Goal: Transaction & Acquisition: Purchase product/service

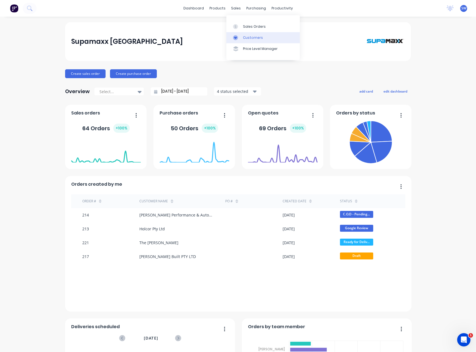
click at [250, 39] on div "Customers" at bounding box center [253, 37] width 20 height 5
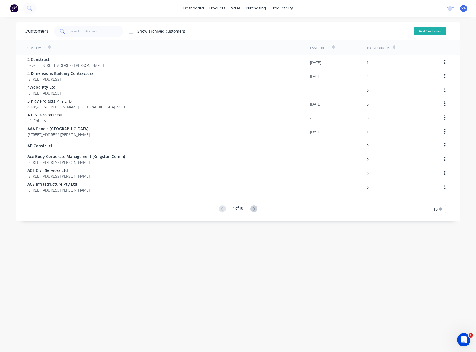
click at [428, 27] on button "Add Customer" at bounding box center [430, 31] width 32 height 8
select select "AU"
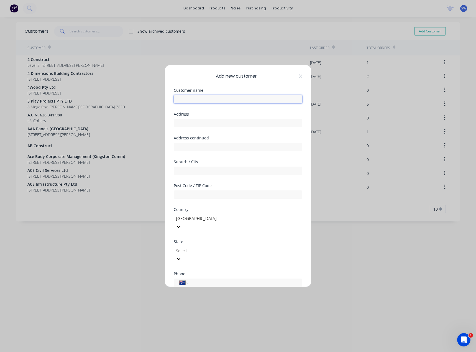
click at [227, 100] on input "text" at bounding box center [238, 99] width 129 height 8
type input "R"
click at [214, 100] on input "Irizar" at bounding box center [238, 99] width 129 height 8
click at [206, 100] on input "Irizar" at bounding box center [238, 99] width 129 height 8
type input "Irizar [GEOGRAPHIC_DATA]"
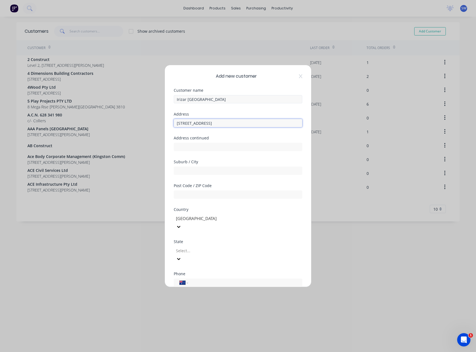
type input "[STREET_ADDRESS]"
type input "[GEOGRAPHIC_DATA]"
type input "3810"
type input "v"
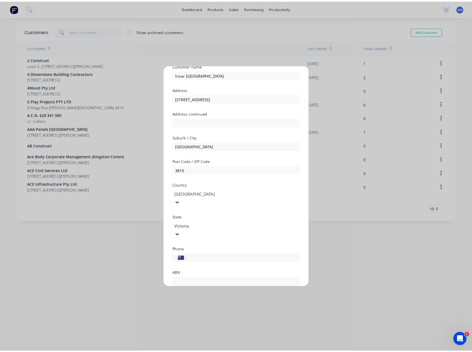
scroll to position [49, 0]
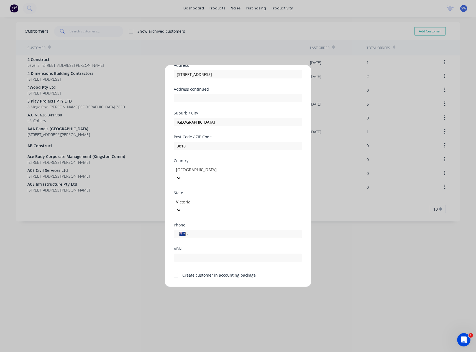
click at [217, 231] on input "tel" at bounding box center [244, 234] width 104 height 6
type input "9"
type input "[PHONE_NUMBER]"
click at [176, 270] on div at bounding box center [175, 275] width 11 height 11
click at [208, 287] on button "Save" at bounding box center [220, 291] width 30 height 9
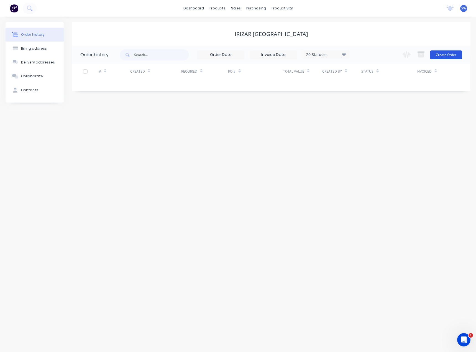
click at [450, 53] on button "Create Order" at bounding box center [446, 54] width 32 height 9
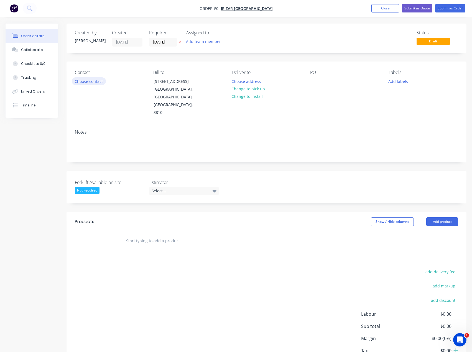
click at [95, 81] on button "Choose contact" at bounding box center [89, 80] width 34 height 7
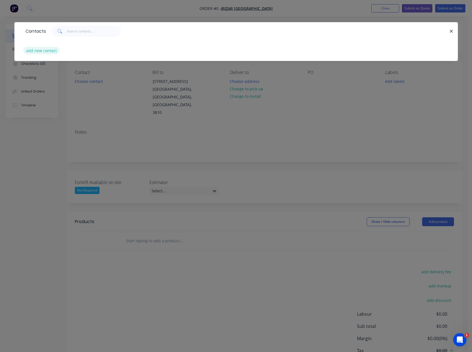
click at [37, 53] on button "add new contact" at bounding box center [41, 50] width 37 height 7
select select "AU"
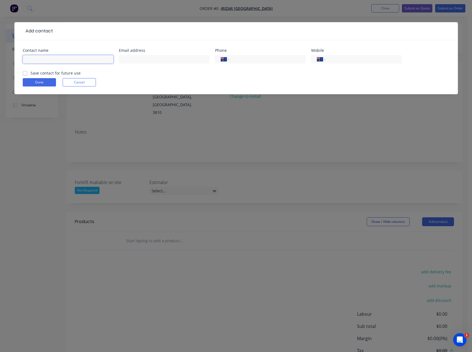
click at [39, 61] on input "text" at bounding box center [68, 59] width 91 height 8
type input "[PERSON_NAME]"
type input "[PERSON_NAME][EMAIL_ADDRESS][DOMAIN_NAME]"
type input "0411 966 235"
click at [30, 74] on label "Save contact for future use" at bounding box center [55, 73] width 50 height 6
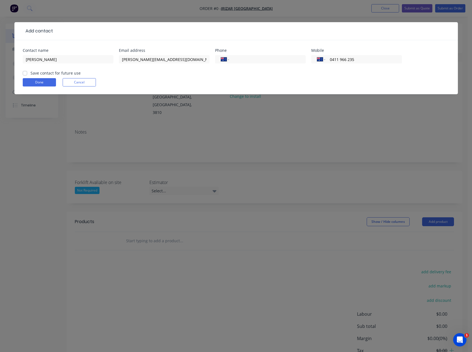
click at [25, 74] on input "Save contact for future use" at bounding box center [25, 72] width 4 height 5
checkbox input "true"
click at [39, 81] on button "Done" at bounding box center [39, 82] width 33 height 8
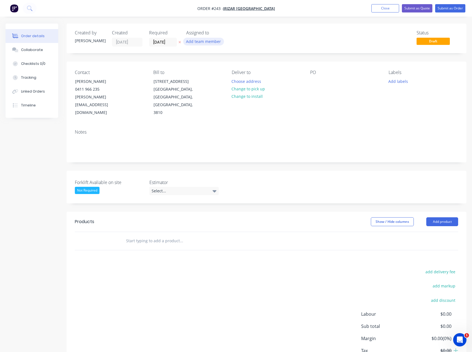
click at [192, 43] on button "Add team member" at bounding box center [203, 41] width 41 height 7
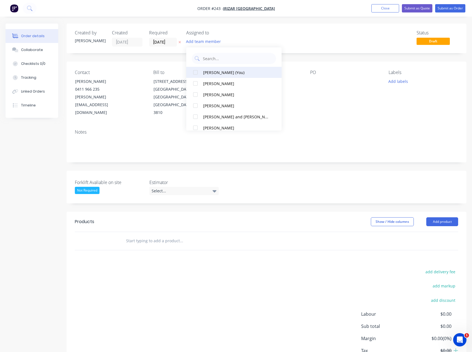
click at [213, 75] on div "[PERSON_NAME] (You)" at bounding box center [235, 73] width 65 height 6
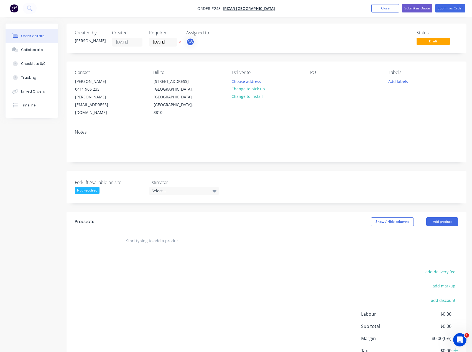
click at [293, 109] on div "Contact [PERSON_NAME] [PHONE_NUMBER] [PERSON_NAME][EMAIL_ADDRESS][DOMAIN_NAME] …" at bounding box center [266, 92] width 400 height 63
click at [252, 88] on button "Change to pick up" at bounding box center [248, 88] width 39 height 7
click at [170, 187] on div "Select..." at bounding box center [183, 191] width 69 height 8
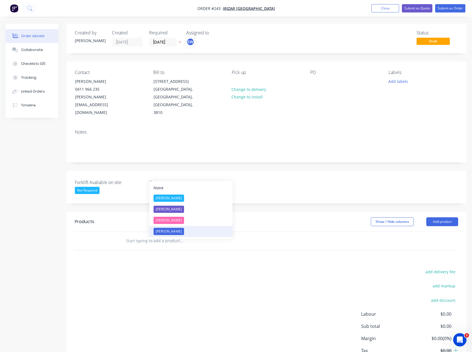
click at [175, 233] on div "[PERSON_NAME]" at bounding box center [168, 231] width 30 height 7
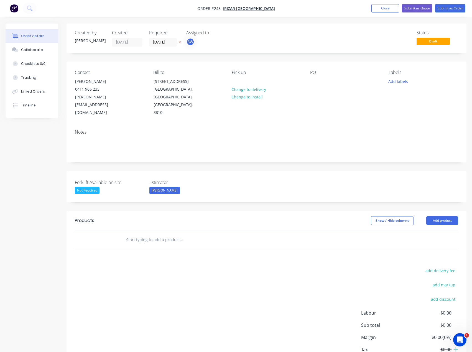
click at [165, 234] on input "text" at bounding box center [181, 239] width 111 height 11
click at [433, 216] on button "Add product" at bounding box center [442, 220] width 32 height 9
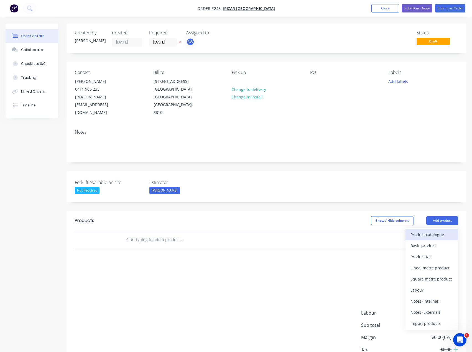
click at [435, 230] on div "Product catalogue" at bounding box center [431, 234] width 43 height 8
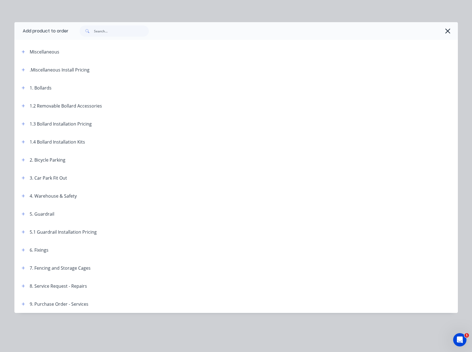
scroll to position [28, 0]
click at [23, 178] on icon "button" at bounding box center [23, 178] width 3 height 4
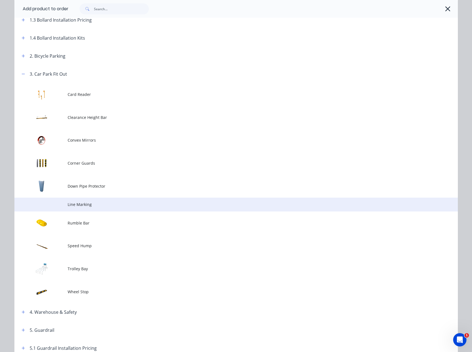
scroll to position [111, 0]
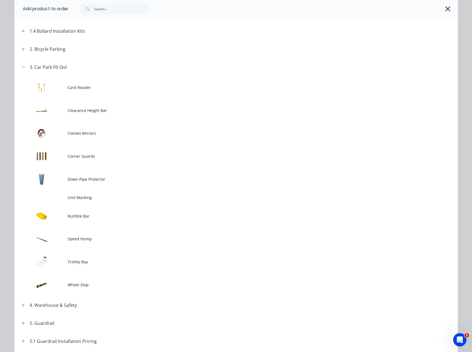
click at [17, 65] on div "3. Car Park Fit Out" at bounding box center [42, 66] width 50 height 7
click at [22, 66] on icon "button" at bounding box center [23, 67] width 3 height 4
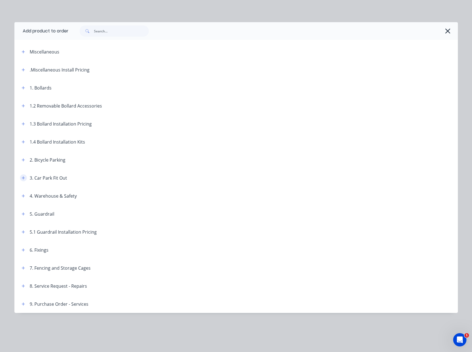
scroll to position [0, 0]
click at [24, 160] on icon "button" at bounding box center [23, 160] width 3 height 4
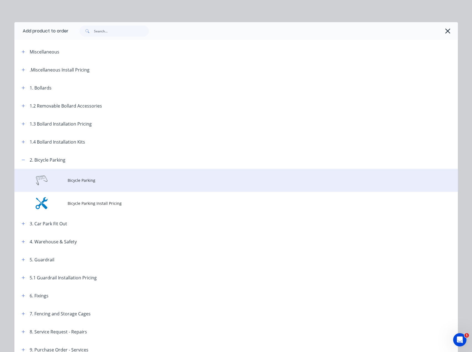
click at [81, 179] on span "Bicycle Parking" at bounding box center [224, 180] width 312 height 6
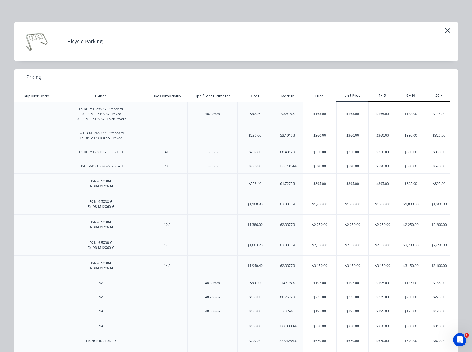
scroll to position [0, 855]
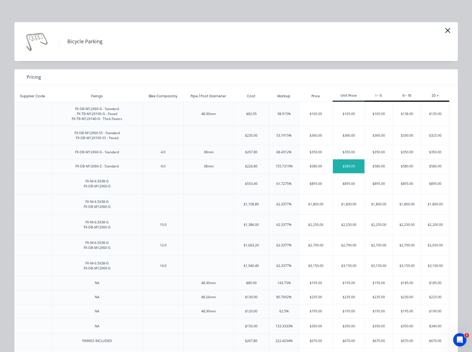
click at [361, 173] on div "$580.00" at bounding box center [349, 166] width 32 height 14
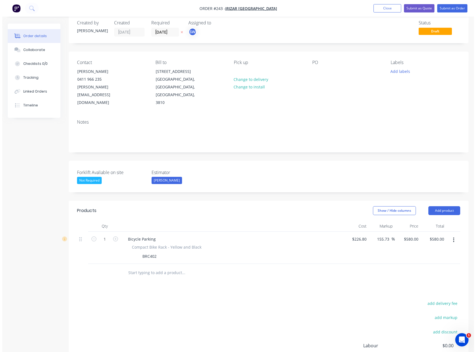
scroll to position [0, 0]
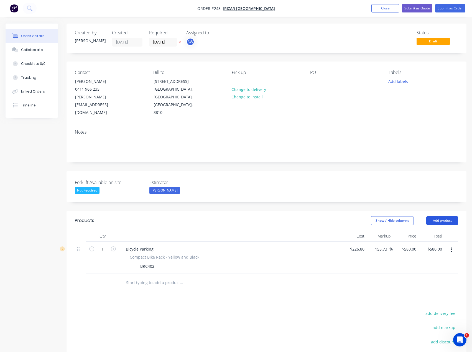
click at [454, 216] on button "Add product" at bounding box center [442, 220] width 32 height 9
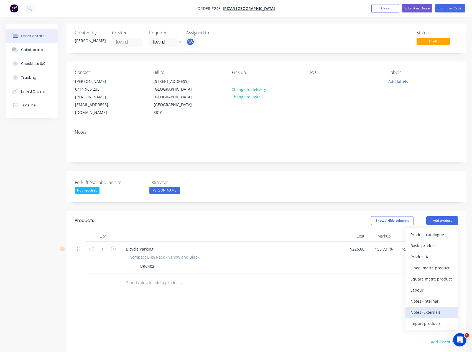
click at [428, 308] on div "Notes (External)" at bounding box center [431, 312] width 43 height 8
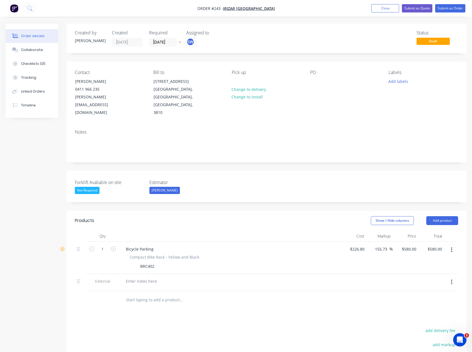
click at [194, 277] on div at bounding box center [229, 281] width 217 height 8
click at [150, 277] on div at bounding box center [141, 281] width 40 height 8
click at [223, 293] on div at bounding box center [218, 300] width 199 height 18
click at [413, 11] on button "Submit as Quote" at bounding box center [417, 8] width 30 height 8
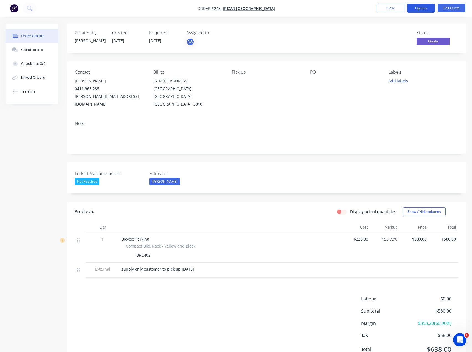
click at [418, 10] on button "Options" at bounding box center [421, 8] width 28 height 9
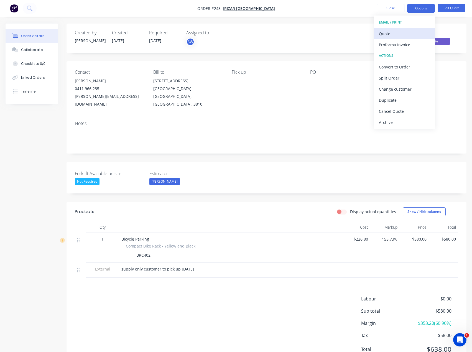
click at [413, 35] on div "Quote" at bounding box center [404, 34] width 51 height 8
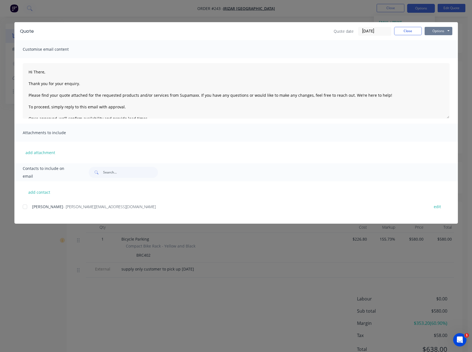
click at [444, 32] on button "Options" at bounding box center [438, 31] width 28 height 8
click at [446, 44] on button "Preview" at bounding box center [441, 40] width 35 height 9
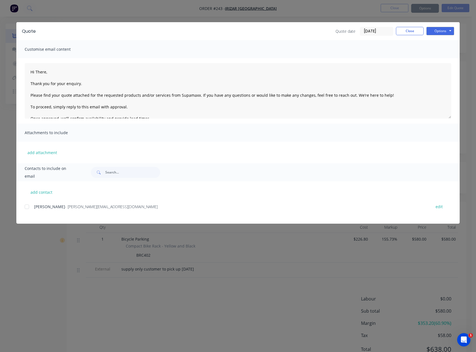
type textarea "Hi There, Thank you for your enquiry. Please find your quote attached for the r…"
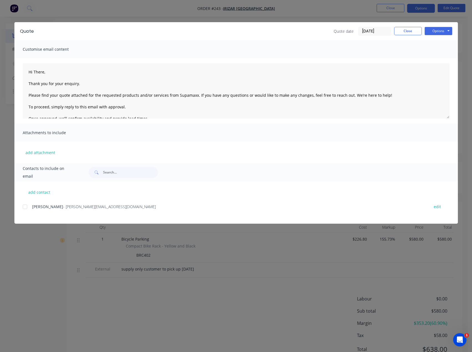
click at [395, 35] on div "Quote date [DATE] Close Options Preview Print Email" at bounding box center [393, 31] width 119 height 9
click at [396, 35] on div "Quote date [DATE] Close Options Preview Print Email" at bounding box center [393, 31] width 119 height 9
click at [398, 32] on button "Close" at bounding box center [408, 31] width 28 height 8
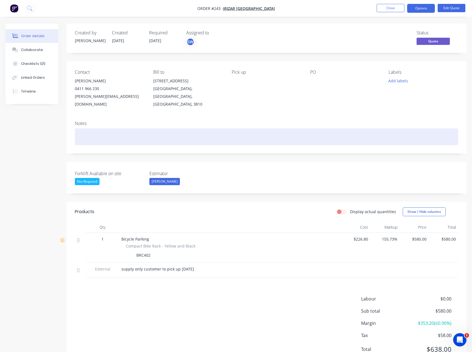
click at [121, 129] on div at bounding box center [266, 136] width 383 height 17
click at [145, 128] on div "emailed quote18/08/25" at bounding box center [266, 136] width 383 height 17
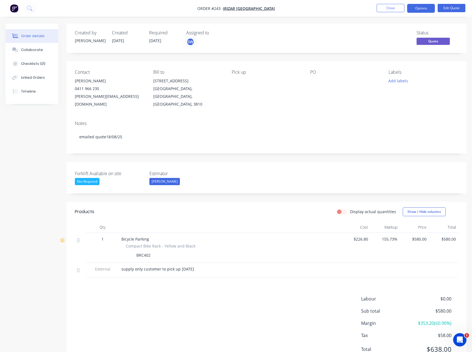
click at [147, 121] on div "Notes" at bounding box center [266, 123] width 383 height 5
click at [401, 9] on button "Close" at bounding box center [390, 8] width 28 height 8
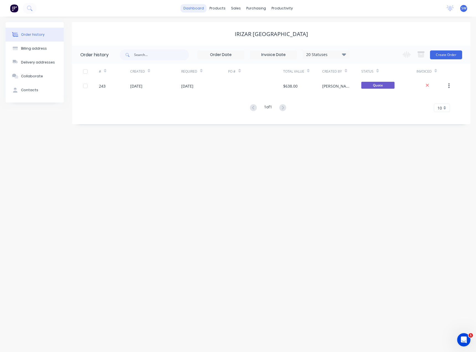
click at [191, 11] on link "dashboard" at bounding box center [194, 8] width 26 height 8
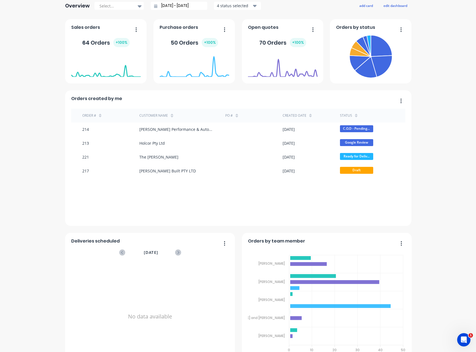
scroll to position [107, 0]
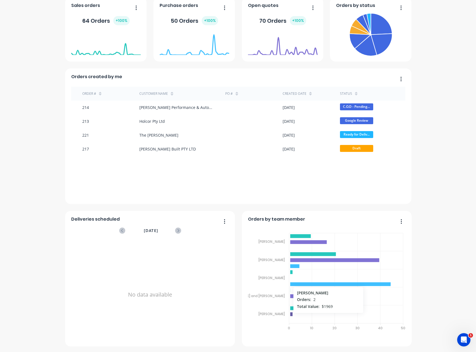
click at [290, 314] on icon at bounding box center [291, 314] width 2 height 4
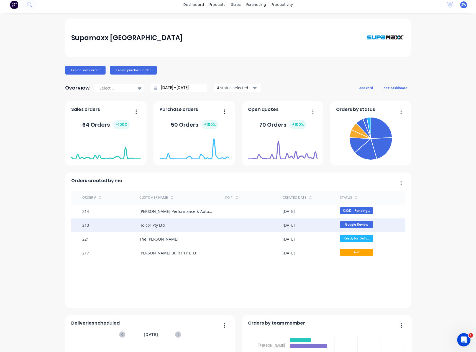
scroll to position [0, 0]
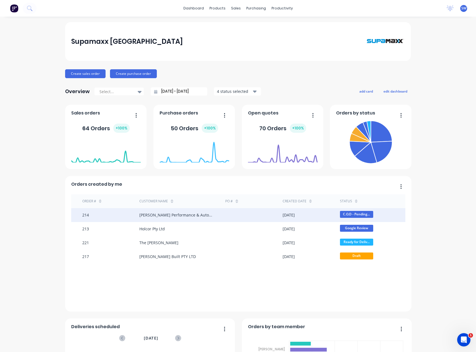
click at [169, 213] on div "[PERSON_NAME] Performance & Automotive" at bounding box center [176, 215] width 75 height 6
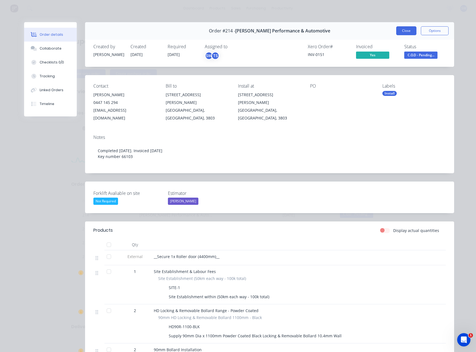
click at [410, 30] on button "Close" at bounding box center [406, 30] width 20 height 9
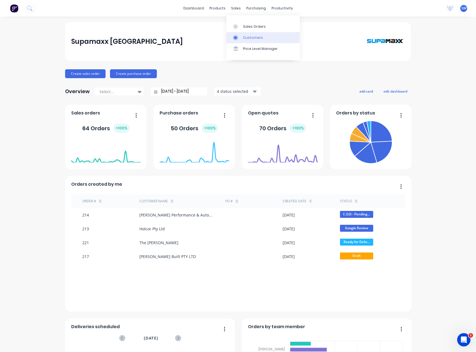
click at [249, 38] on div "Customers" at bounding box center [253, 37] width 20 height 5
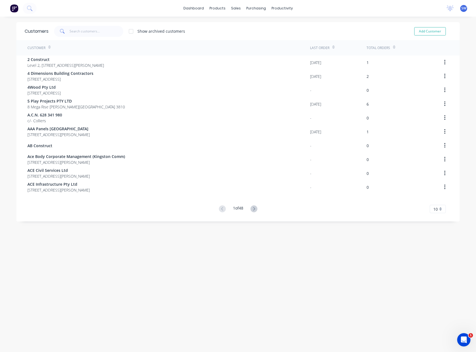
click at [428, 25] on div "Customers Show archived customers Add Customer" at bounding box center [237, 31] width 443 height 18
click at [426, 33] on button "Add Customer" at bounding box center [430, 31] width 32 height 8
select select "AU"
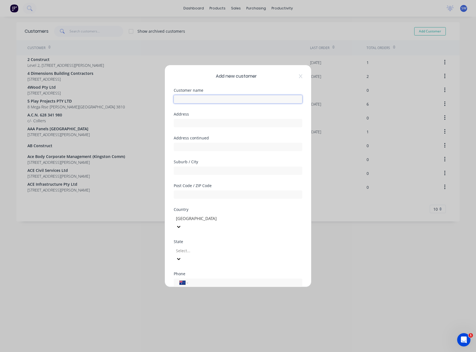
click at [185, 101] on input "text" at bounding box center [238, 99] width 129 height 8
click at [189, 71] on div "Add new customer Customer name Ultimate Bodyworks Address Address continued Sub…" at bounding box center [238, 176] width 146 height 222
click at [201, 123] on input "text" at bounding box center [238, 123] width 129 height 8
click at [202, 99] on input "Ultimate Bodyworks" at bounding box center [238, 99] width 129 height 8
click at [206, 99] on input "Ultimate Body works" at bounding box center [238, 99] width 129 height 8
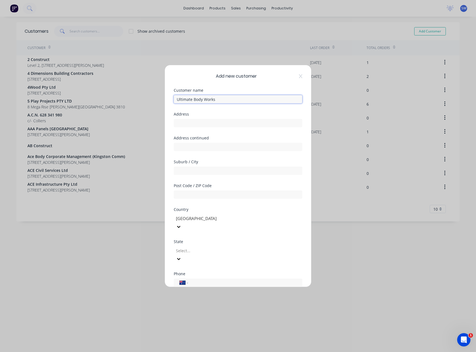
type input "Ultimate Body Works"
drag, startPoint x: 187, startPoint y: 123, endPoint x: 199, endPoint y: 126, distance: 12.4
click at [187, 123] on input "text" at bounding box center [238, 123] width 129 height 8
type input "[STREET_ADDRESS]"
type input "Mordialloc"
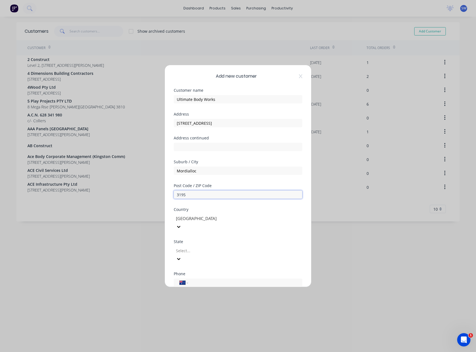
type input "3195"
type input "c"
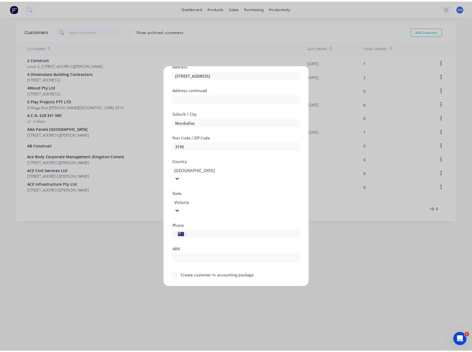
scroll to position [49, 0]
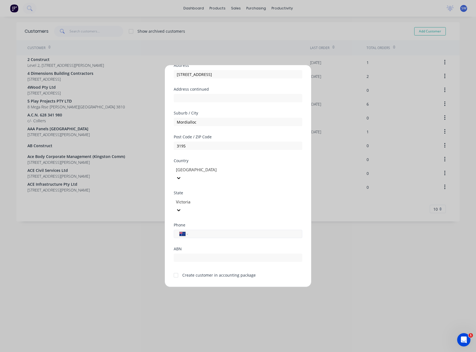
click at [207, 231] on input "tel" at bounding box center [244, 234] width 104 height 6
type input "0402 202 905"
click at [188, 272] on div "Create customer in accounting package" at bounding box center [218, 275] width 73 height 6
drag, startPoint x: 177, startPoint y: 258, endPoint x: 182, endPoint y: 261, distance: 5.9
click at [177, 270] on div at bounding box center [175, 275] width 11 height 11
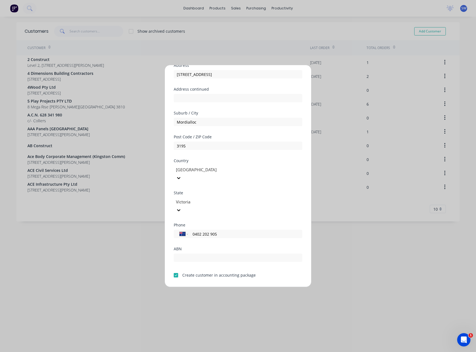
click at [222, 287] on button "Save" at bounding box center [220, 291] width 30 height 9
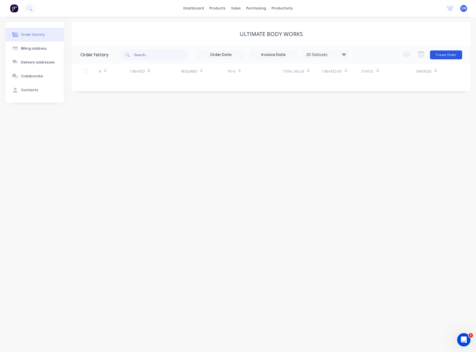
click at [447, 53] on button "Create Order" at bounding box center [446, 54] width 32 height 9
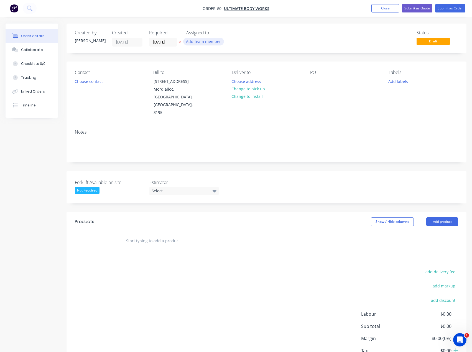
click at [209, 41] on button "Add team member" at bounding box center [203, 41] width 41 height 7
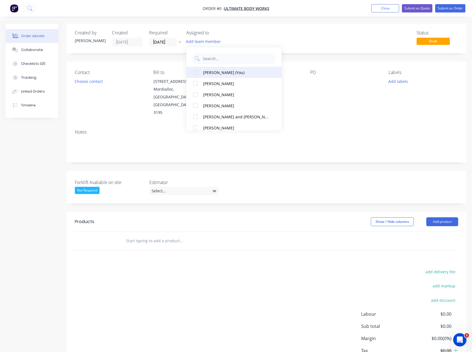
click at [214, 74] on div "[PERSON_NAME] (You)" at bounding box center [235, 73] width 65 height 6
click at [327, 111] on div "Order details Collaborate Checklists 0/0 Tracking Linked Orders Timeline Order …" at bounding box center [236, 208] width 472 height 368
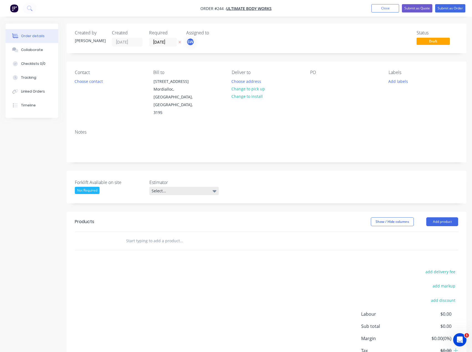
click at [157, 187] on div "Select..." at bounding box center [183, 191] width 69 height 8
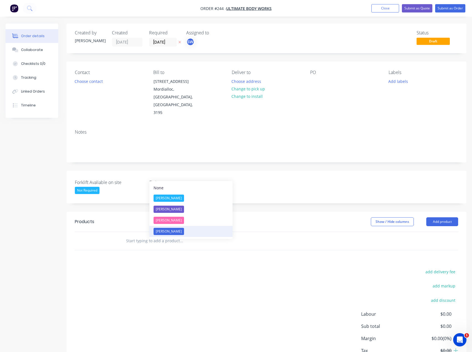
click at [166, 231] on div "[PERSON_NAME]" at bounding box center [168, 231] width 30 height 7
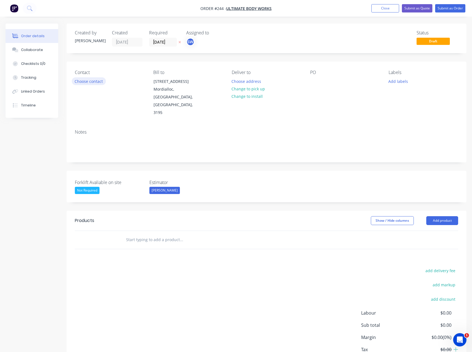
click at [94, 79] on button "Choose contact" at bounding box center [89, 80] width 34 height 7
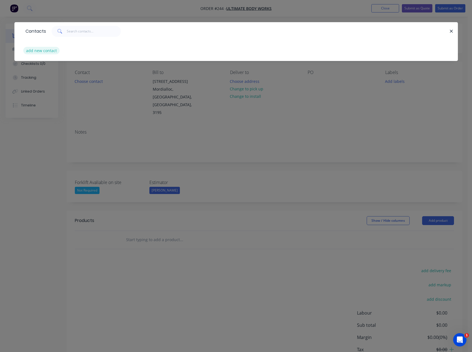
click at [51, 49] on button "add new contact" at bounding box center [41, 50] width 37 height 7
select select "AU"
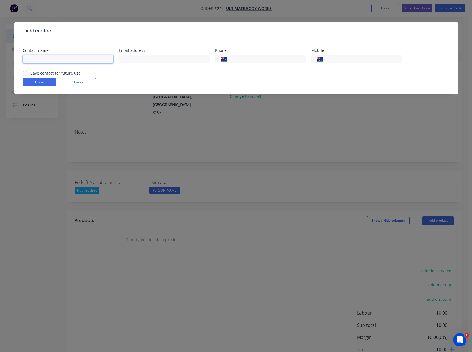
click at [88, 61] on input "text" at bounding box center [68, 59] width 91 height 8
type input "[PERSON_NAME]"
type input "[EMAIL_ADDRESS][DOMAIN_NAME]"
type input "0402 202 905"
click button "Done" at bounding box center [39, 82] width 33 height 8
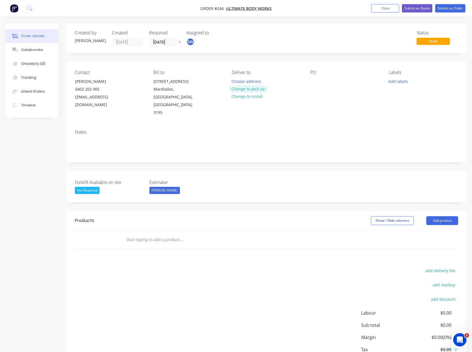
click at [252, 89] on button "Change to pick up" at bounding box center [248, 88] width 39 height 7
click at [358, 231] on div at bounding box center [266, 240] width 383 height 18
click at [439, 216] on button "Add product" at bounding box center [442, 220] width 32 height 9
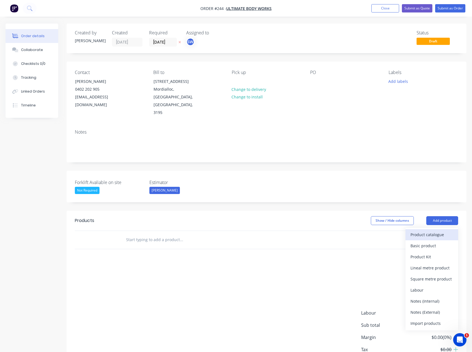
click at [435, 230] on div "Product catalogue" at bounding box center [431, 234] width 43 height 8
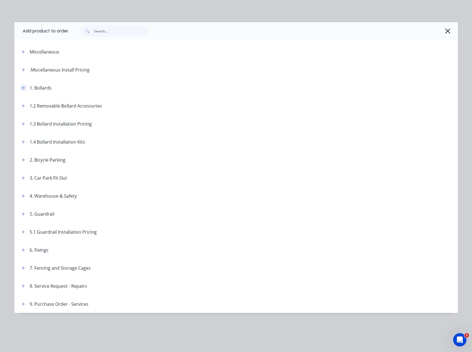
click at [24, 89] on icon "button" at bounding box center [23, 88] width 3 height 4
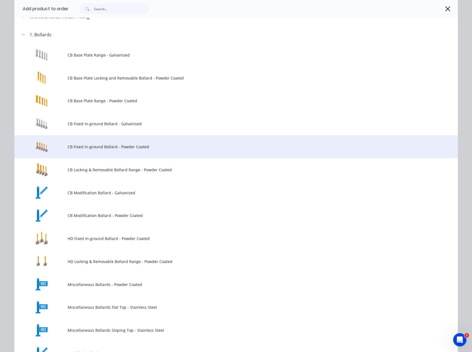
scroll to position [55, 0]
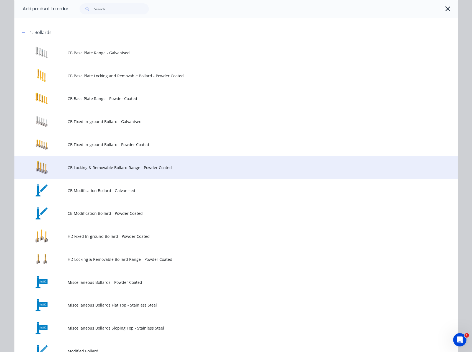
click at [88, 168] on span "CB Locking & Removable Bollard Range - Powder Coated" at bounding box center [224, 168] width 312 height 6
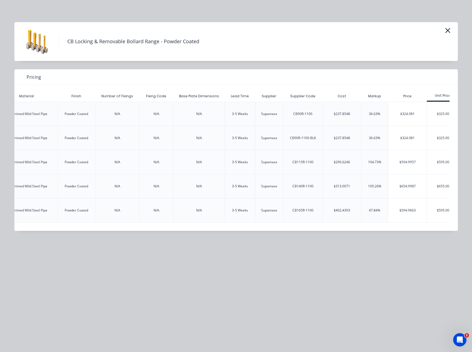
scroll to position [0, 951]
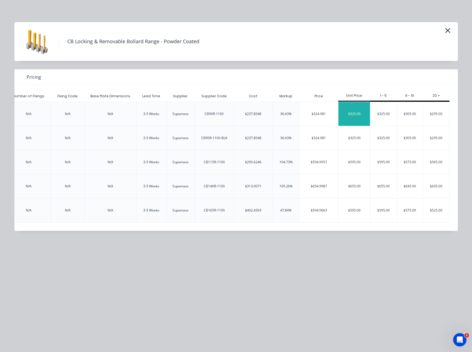
click at [356, 115] on div "$325.00" at bounding box center [354, 114] width 32 height 24
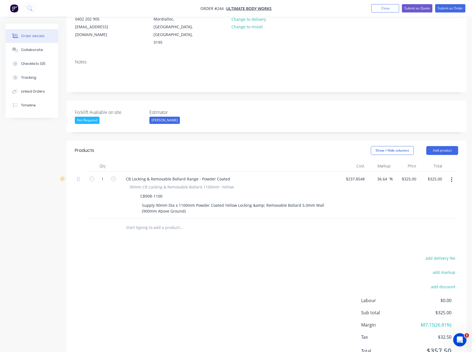
scroll to position [81, 0]
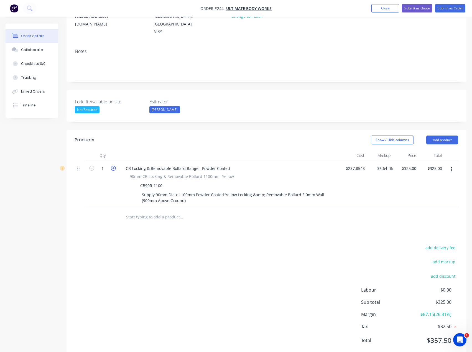
click at [114, 166] on icon "button" at bounding box center [113, 168] width 5 height 5
type input "2"
type input "$650.00"
click at [114, 166] on icon "button" at bounding box center [113, 168] width 5 height 5
type input "3"
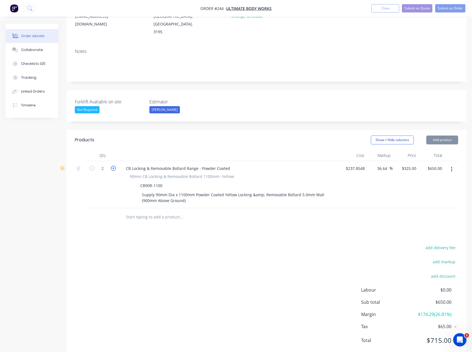
type input "$975.00"
click at [114, 166] on icon "button" at bounding box center [113, 168] width 5 height 5
type input "4"
type input "$1,300.00"
click at [444, 135] on button "Add product" at bounding box center [442, 139] width 32 height 9
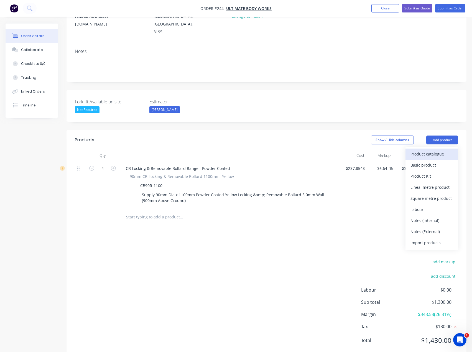
click at [435, 150] on div "Product catalogue" at bounding box center [431, 154] width 43 height 8
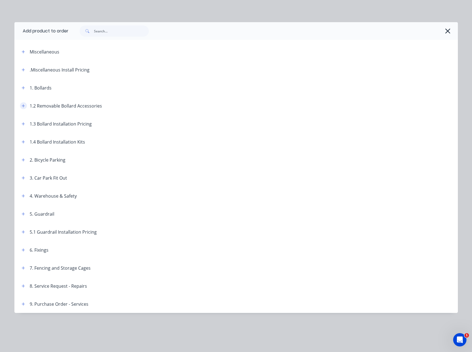
click at [22, 105] on icon "button" at bounding box center [23, 106] width 3 height 4
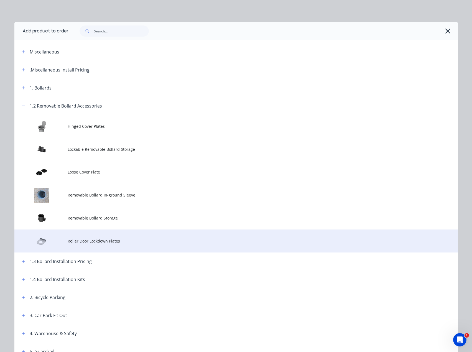
click at [84, 237] on td "Roller Door Lockdown Plates" at bounding box center [263, 240] width 390 height 23
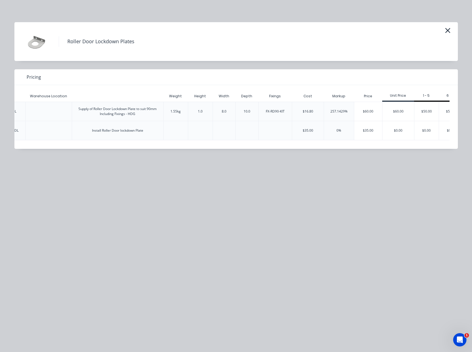
scroll to position [0, 166]
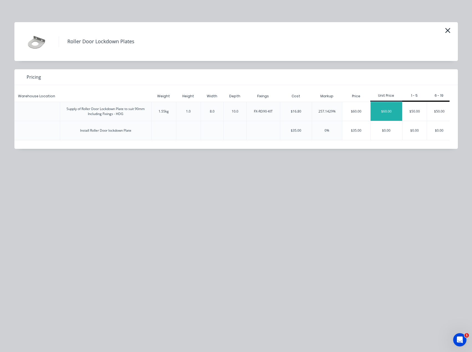
click at [380, 111] on div "$60.00" at bounding box center [386, 111] width 32 height 19
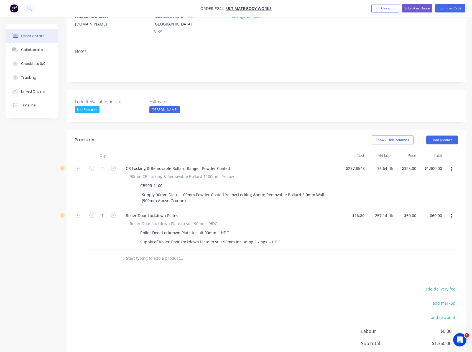
click at [164, 253] on input "text" at bounding box center [181, 258] width 111 height 11
click at [447, 135] on button "Add product" at bounding box center [442, 139] width 32 height 9
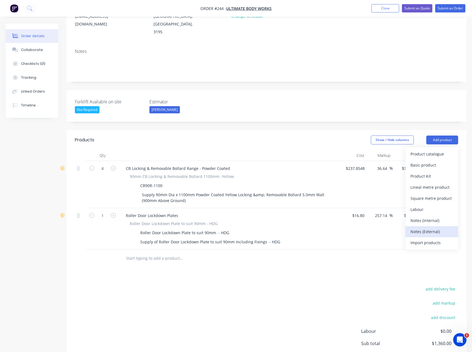
click at [442, 227] on div "Notes (External)" at bounding box center [431, 231] width 43 height 8
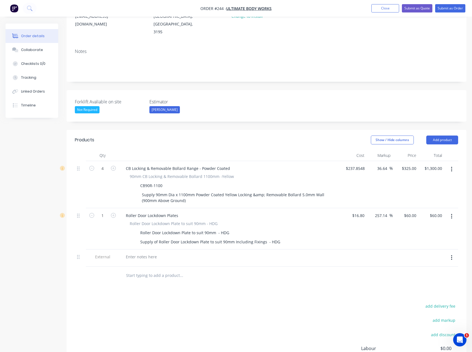
click at [162, 249] on div at bounding box center [230, 257] width 222 height 17
click at [150, 253] on div at bounding box center [141, 257] width 40 height 8
click at [80, 61] on div "Notes" at bounding box center [266, 62] width 400 height 37
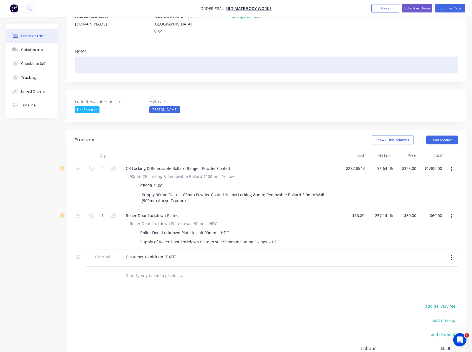
click at [86, 57] on div at bounding box center [266, 65] width 383 height 17
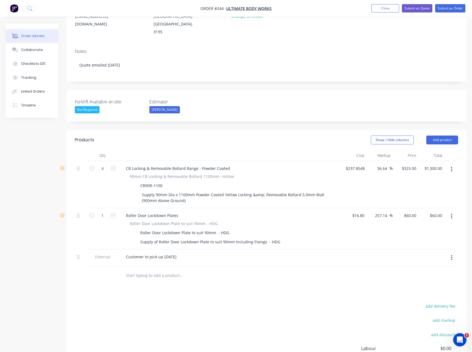
click at [116, 61] on div "Notes Quote emailed [DATE]" at bounding box center [266, 62] width 400 height 37
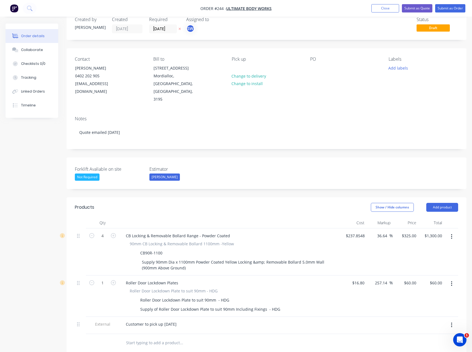
scroll to position [0, 0]
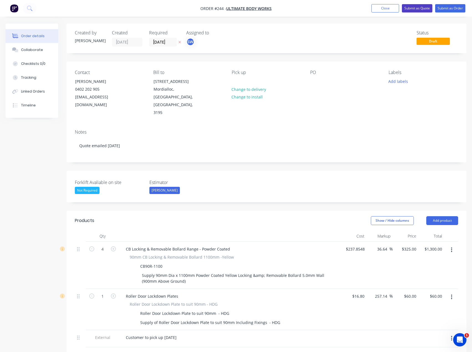
click at [425, 8] on button "Submit as Quote" at bounding box center [417, 8] width 30 height 8
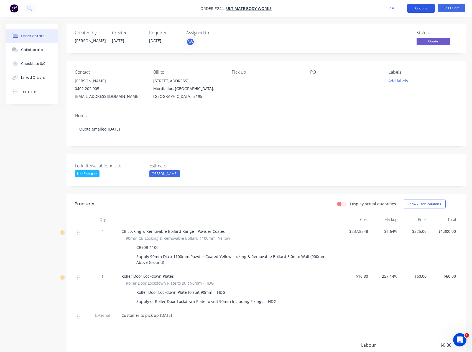
click at [412, 8] on button "Options" at bounding box center [421, 8] width 28 height 9
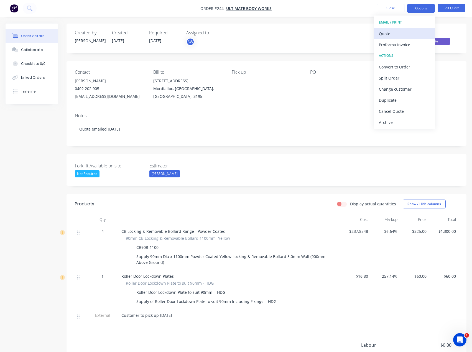
click at [417, 31] on div "Quote" at bounding box center [404, 34] width 51 height 8
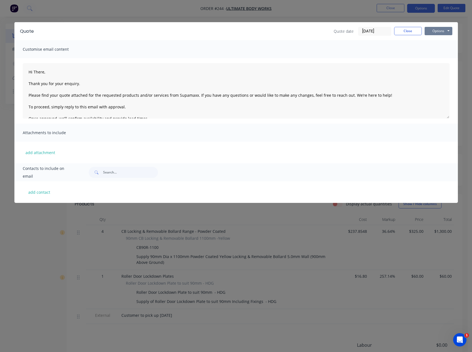
click at [441, 33] on button "Options" at bounding box center [438, 31] width 28 height 8
click at [442, 42] on button "Preview" at bounding box center [441, 40] width 35 height 9
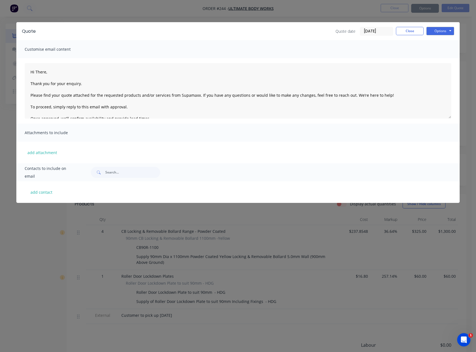
type textarea "Hi There, Thank you for your enquiry. Please find your quote attached for the r…"
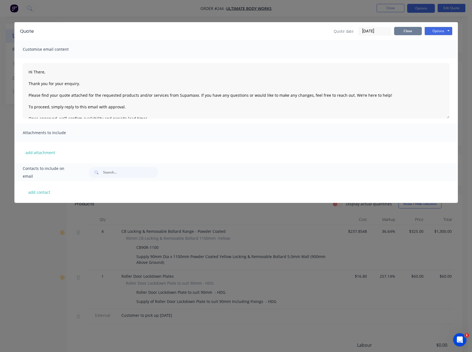
click at [407, 30] on button "Close" at bounding box center [408, 31] width 28 height 8
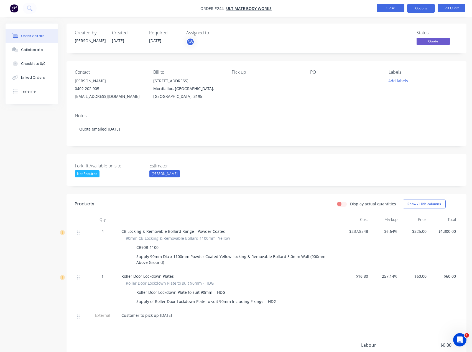
click at [393, 6] on button "Close" at bounding box center [390, 8] width 28 height 8
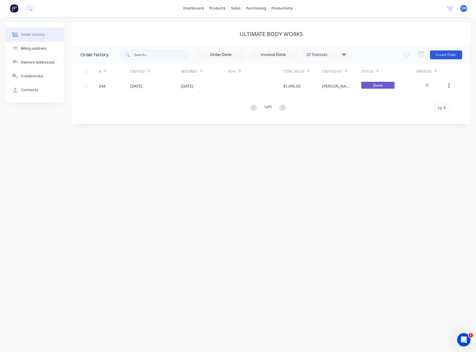
click at [457, 54] on button "Create Order" at bounding box center [446, 54] width 32 height 9
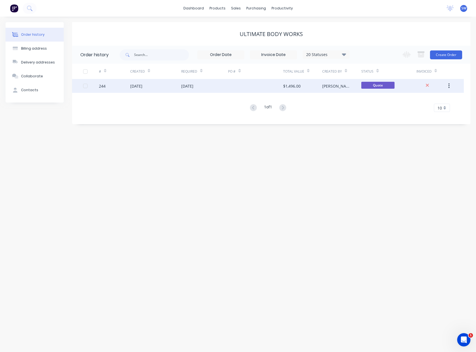
click at [252, 87] on div at bounding box center [255, 86] width 55 height 14
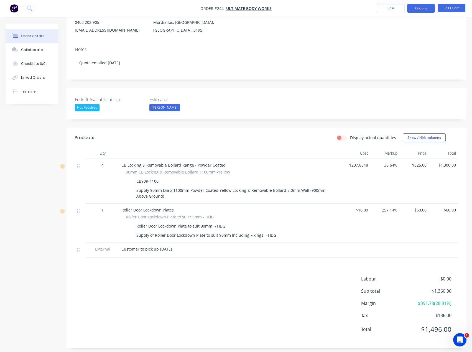
scroll to position [71, 0]
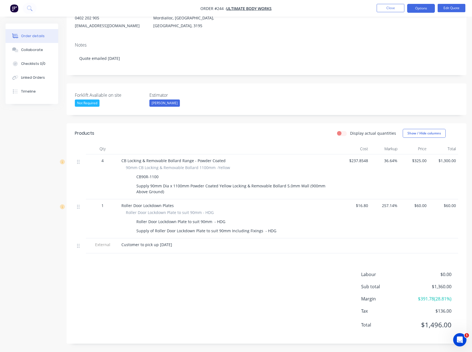
click at [98, 166] on div "4" at bounding box center [102, 176] width 33 height 45
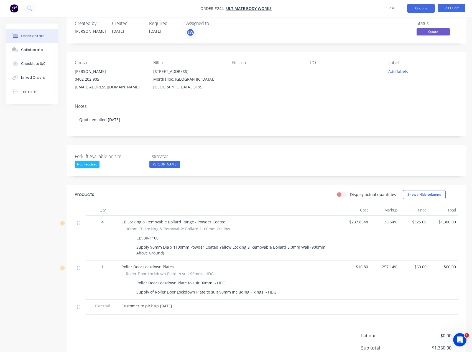
scroll to position [0, 0]
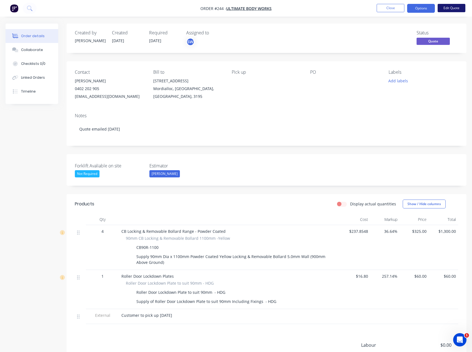
click at [448, 10] on button "Edit Quote" at bounding box center [451, 8] width 28 height 8
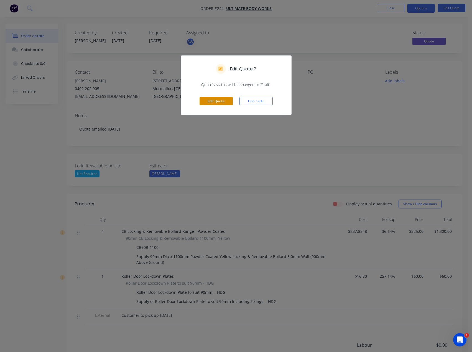
click at [222, 101] on button "Edit Quote" at bounding box center [215, 101] width 33 height 8
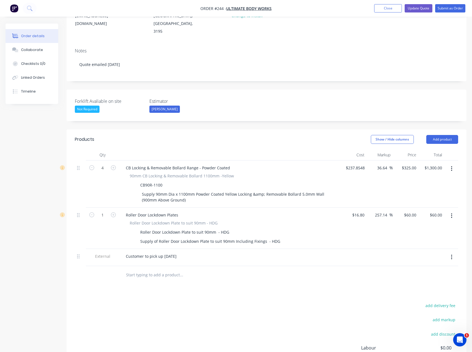
scroll to position [83, 0]
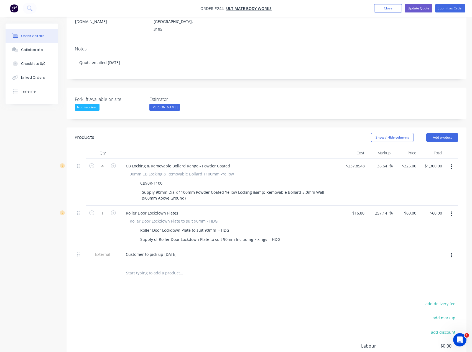
click at [451, 164] on icon "button" at bounding box center [451, 167] width 1 height 6
click at [433, 211] on div "Delete" at bounding box center [431, 215] width 43 height 8
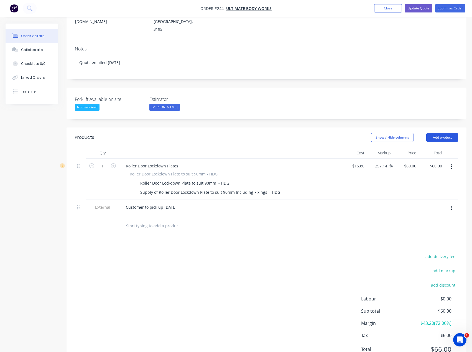
click at [436, 133] on button "Add product" at bounding box center [442, 137] width 32 height 9
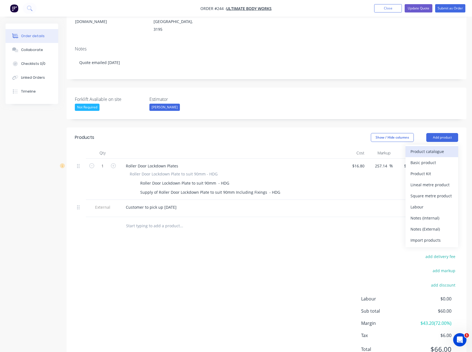
click at [427, 147] on div "Product catalogue" at bounding box center [431, 151] width 43 height 8
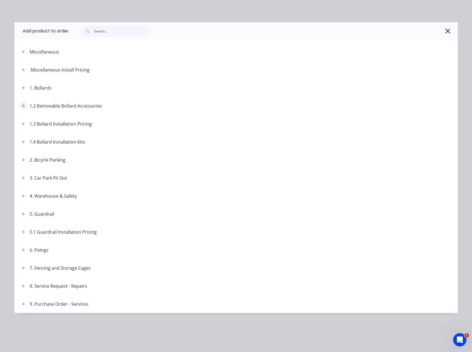
click at [26, 105] on button "button" at bounding box center [23, 105] width 7 height 7
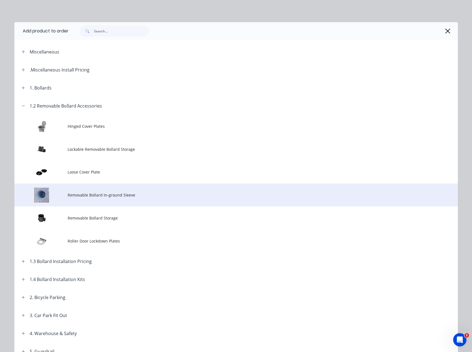
click at [101, 196] on span "Removable Bollard In-ground Sleeve" at bounding box center [224, 195] width 312 height 6
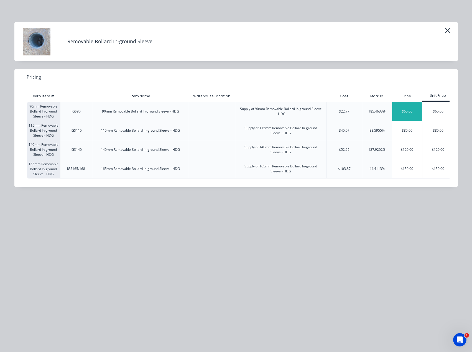
click at [406, 112] on div "$65.00" at bounding box center [407, 111] width 30 height 19
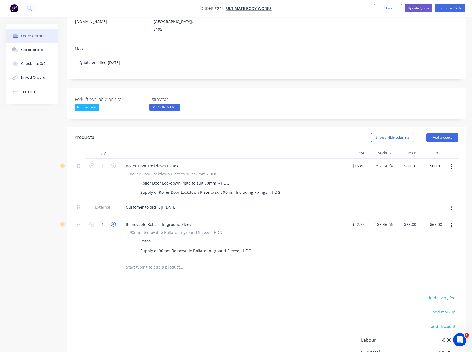
click at [112, 222] on icon "button" at bounding box center [113, 224] width 5 height 5
type input "2"
type input "$130.00"
click at [112, 222] on icon "button" at bounding box center [113, 224] width 5 height 5
type input "3"
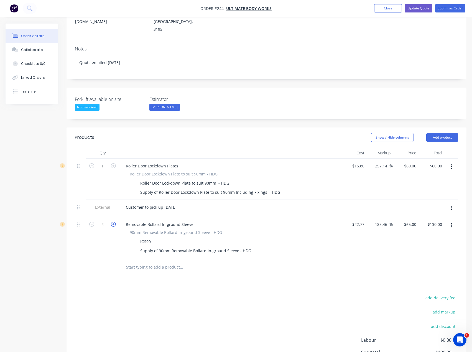
type input "$195.00"
click at [112, 222] on icon "button" at bounding box center [113, 224] width 5 height 5
type input "4"
type input "$260.00"
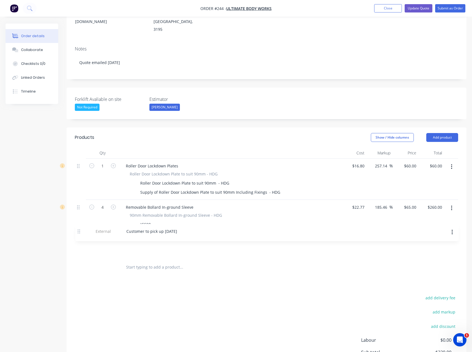
drag, startPoint x: 81, startPoint y: 193, endPoint x: 81, endPoint y: 235, distance: 41.8
click at [81, 235] on div "1 Roller Door Lockdown Plates Roller Door Lockdown Plate to suit 90mm - HDG Rol…" at bounding box center [266, 208] width 383 height 100
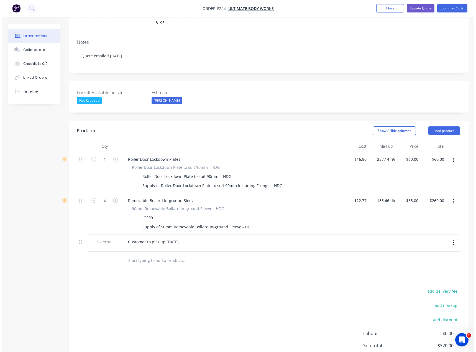
scroll to position [0, 0]
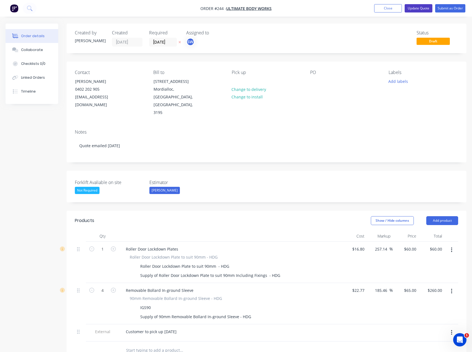
click at [420, 6] on button "Update Quote" at bounding box center [418, 8] width 28 height 8
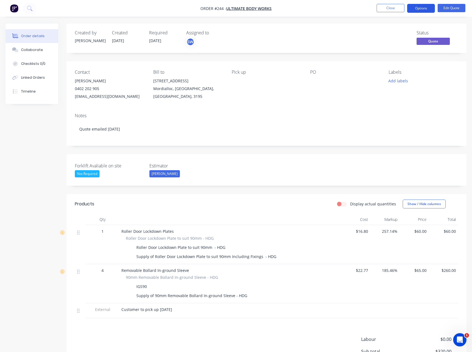
click at [414, 8] on button "Options" at bounding box center [421, 8] width 28 height 9
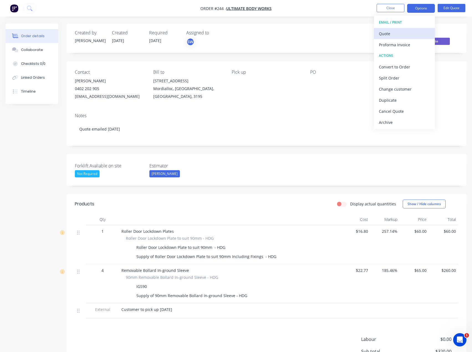
click at [408, 31] on div "Quote" at bounding box center [404, 34] width 51 height 8
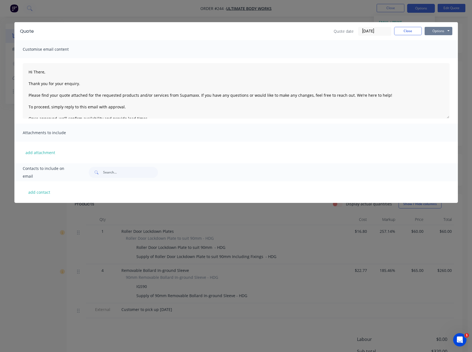
click at [439, 33] on button "Options" at bounding box center [438, 31] width 28 height 8
click at [445, 41] on button "Preview" at bounding box center [441, 40] width 35 height 9
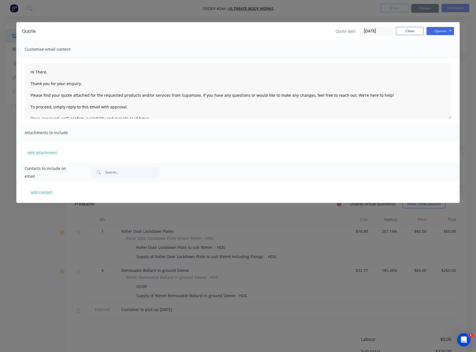
type textarea "Hi There, Thank you for your enquiry. Please find your quote attached for the r…"
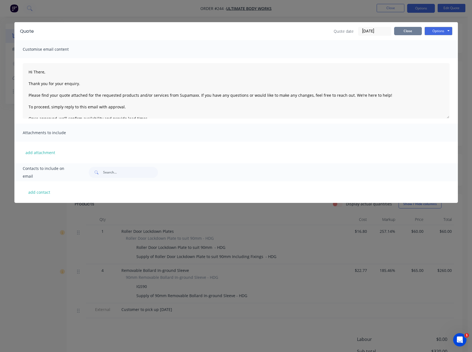
click at [408, 30] on button "Close" at bounding box center [408, 31] width 28 height 8
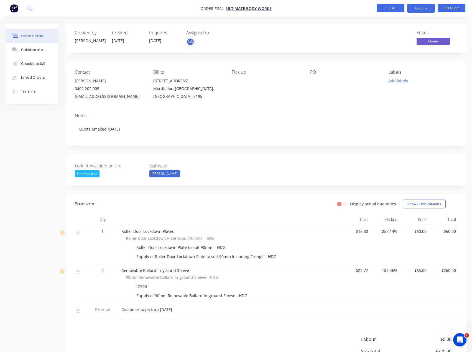
click at [394, 10] on button "Close" at bounding box center [390, 8] width 28 height 8
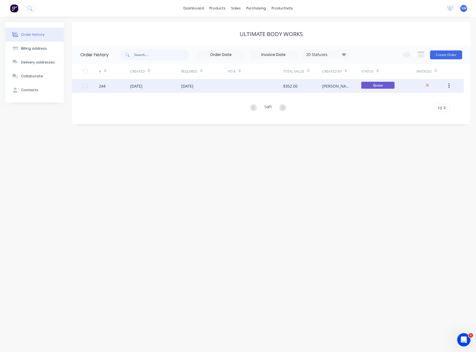
click at [173, 92] on div "[DATE]" at bounding box center [155, 86] width 51 height 14
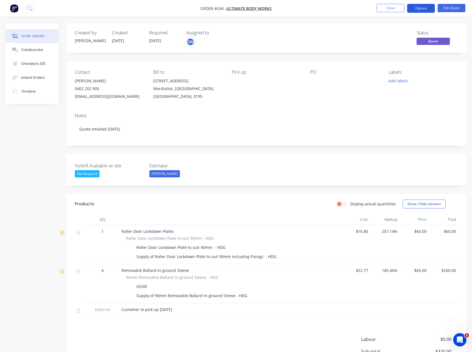
click at [429, 8] on button "Options" at bounding box center [421, 8] width 28 height 9
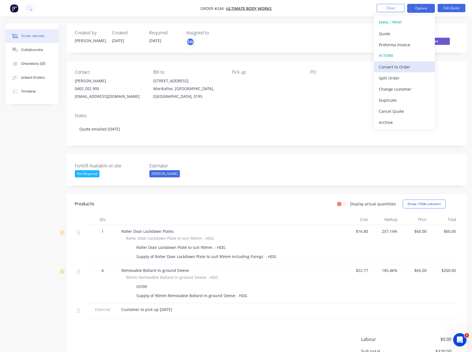
click at [410, 67] on div "Convert to Order" at bounding box center [404, 67] width 51 height 8
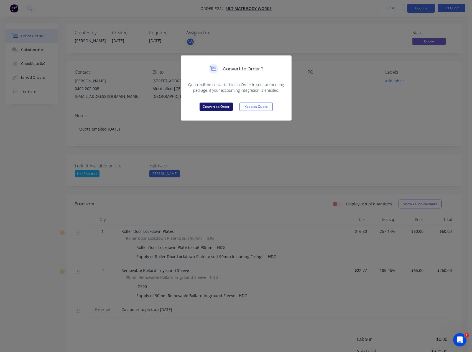
click at [226, 109] on button "Convert to Order" at bounding box center [215, 106] width 33 height 8
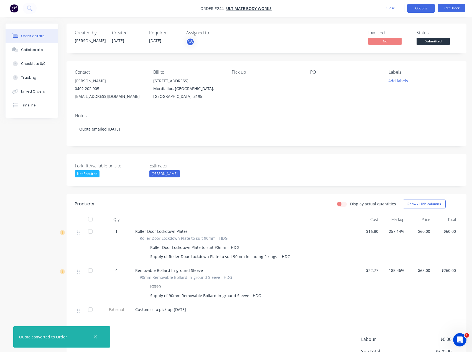
click at [420, 10] on button "Options" at bounding box center [421, 8] width 28 height 9
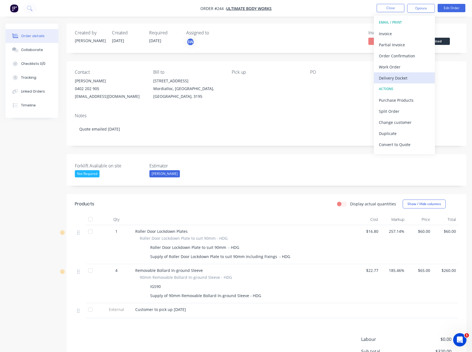
click at [409, 80] on div "Delivery Docket" at bounding box center [404, 78] width 51 height 8
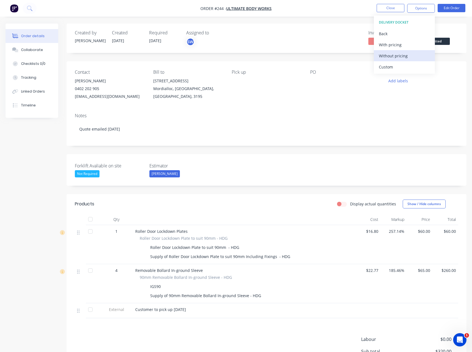
click at [406, 56] on div "Without pricing" at bounding box center [404, 56] width 51 height 8
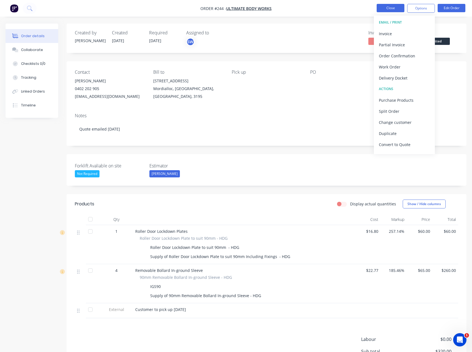
click at [396, 6] on button "Close" at bounding box center [390, 8] width 28 height 8
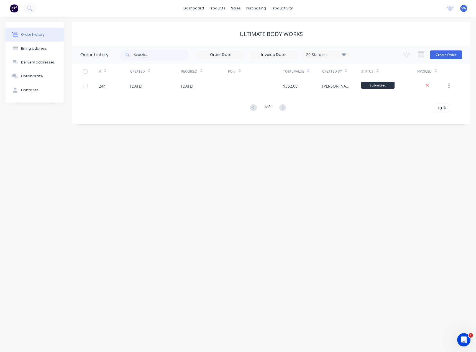
click at [280, 162] on div "Order history Billing address Delivery addresses Collaborate Contacts Ultimate …" at bounding box center [238, 184] width 476 height 335
